Goal: Navigation & Orientation: Find specific page/section

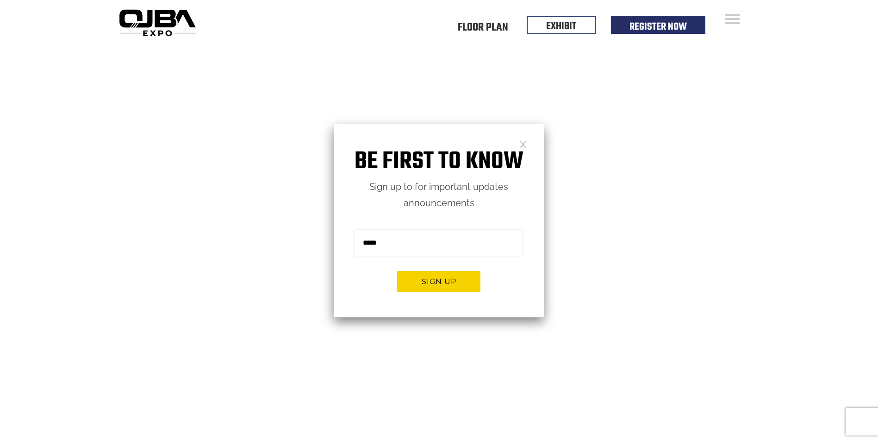
click at [526, 144] on link at bounding box center [524, 144] width 8 height 8
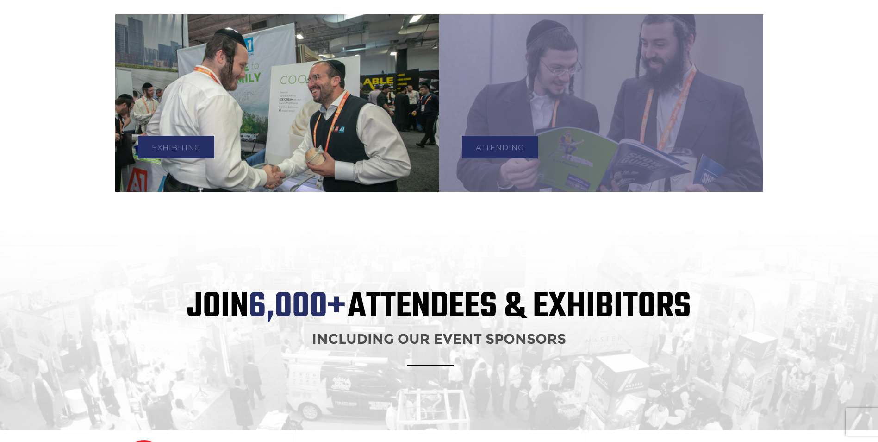
scroll to position [556, 0]
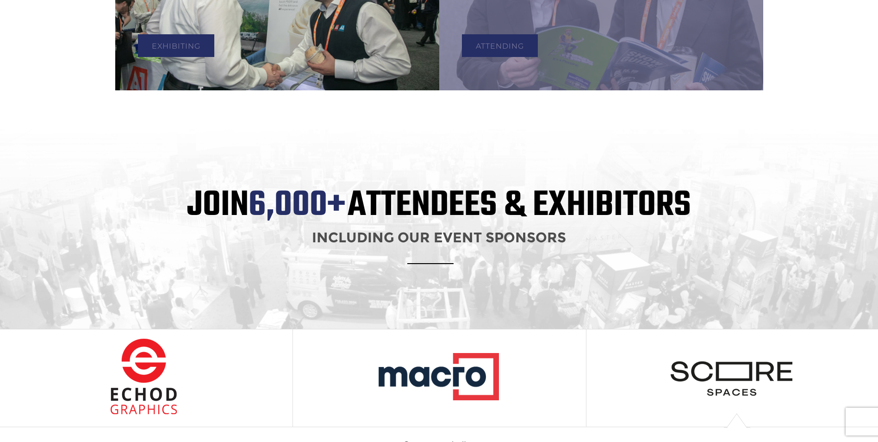
scroll to position [0, 0]
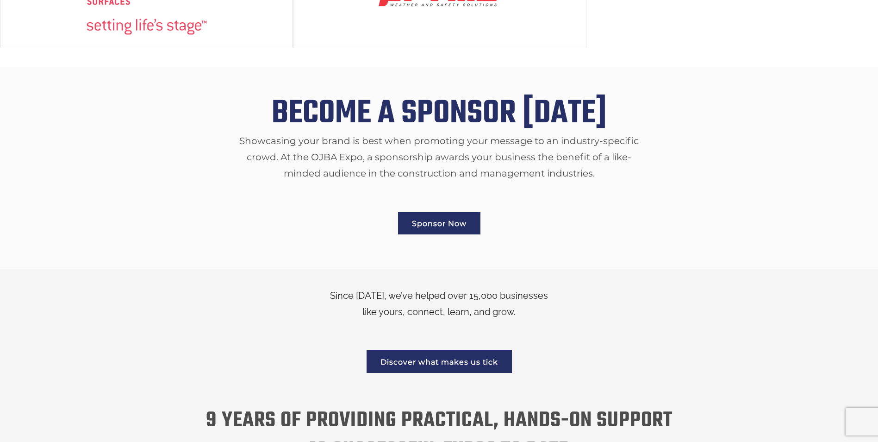
scroll to position [1400, 0]
